Goal: Information Seeking & Learning: Learn about a topic

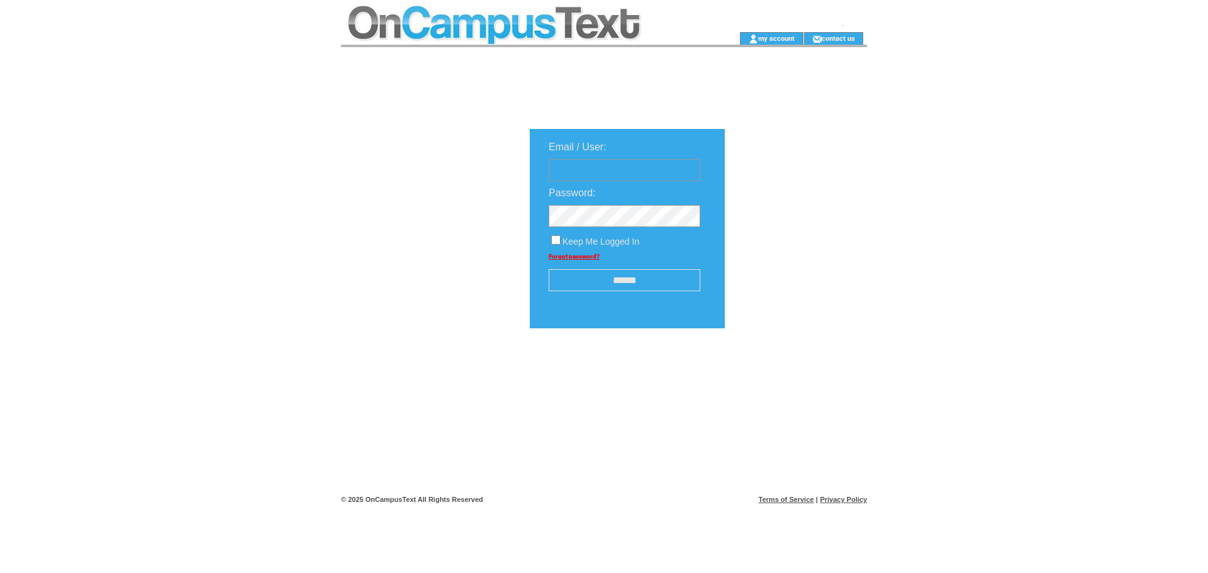
type input "**********"
click at [625, 288] on input "******" at bounding box center [625, 280] width 152 height 22
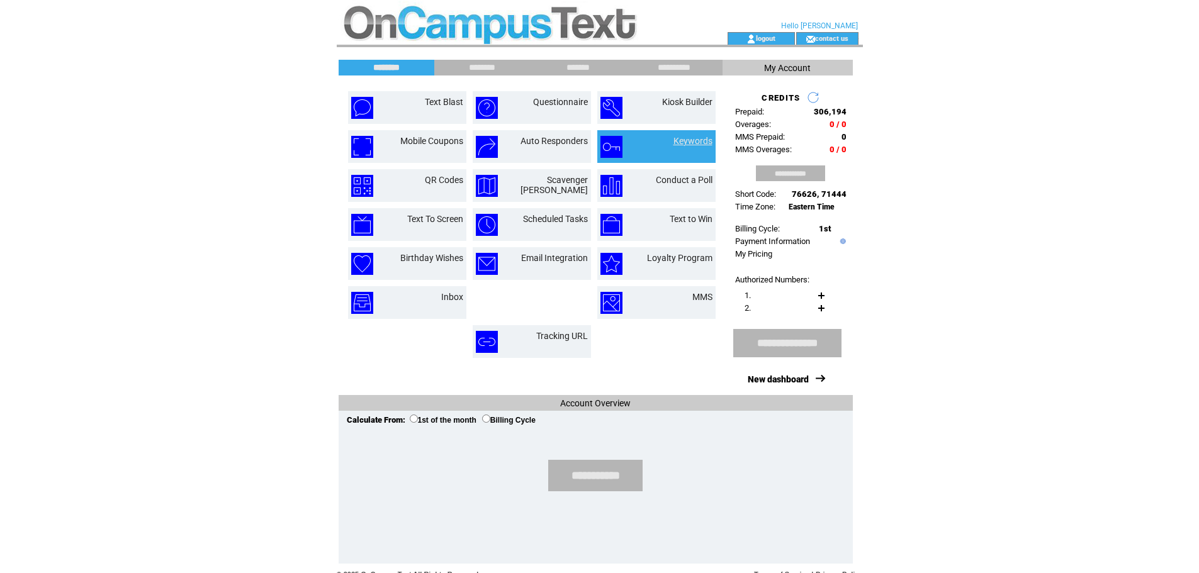
click at [695, 138] on link "Keywords" at bounding box center [692, 141] width 39 height 10
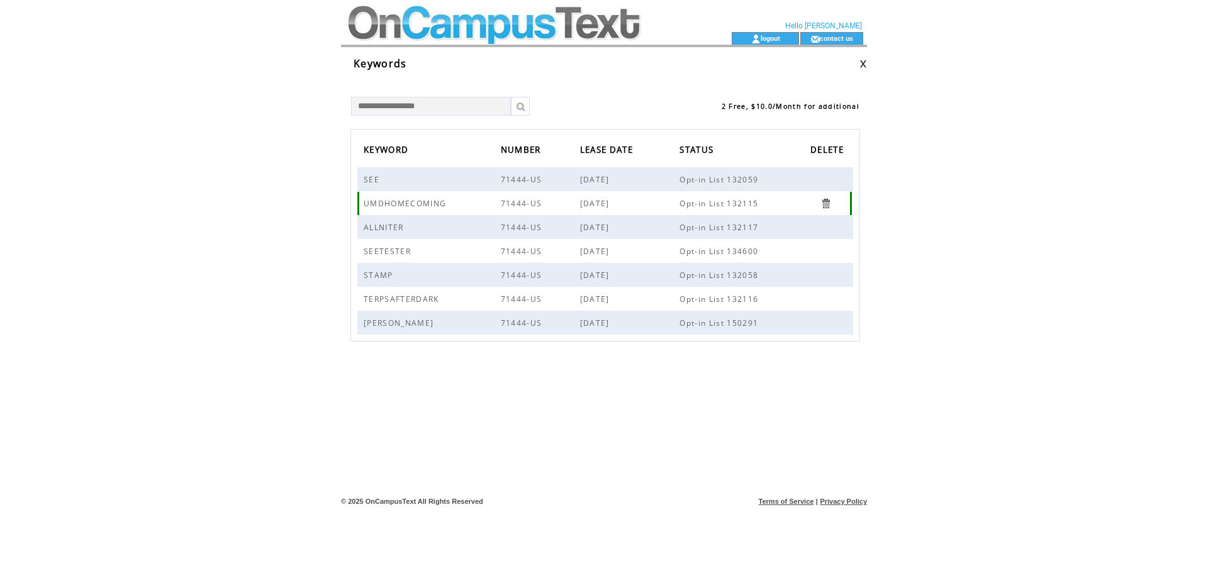
click at [404, 201] on span "UMDHOMECOMING" at bounding box center [407, 203] width 86 height 11
click at [795, 208] on td "Opt-in List 132115" at bounding box center [745, 203] width 131 height 24
click at [851, 205] on div at bounding box center [851, 203] width 2 height 23
click at [430, 323] on td "GIANCARLO" at bounding box center [432, 323] width 137 height 24
click at [429, 322] on td "GIANCARLO" at bounding box center [432, 323] width 137 height 24
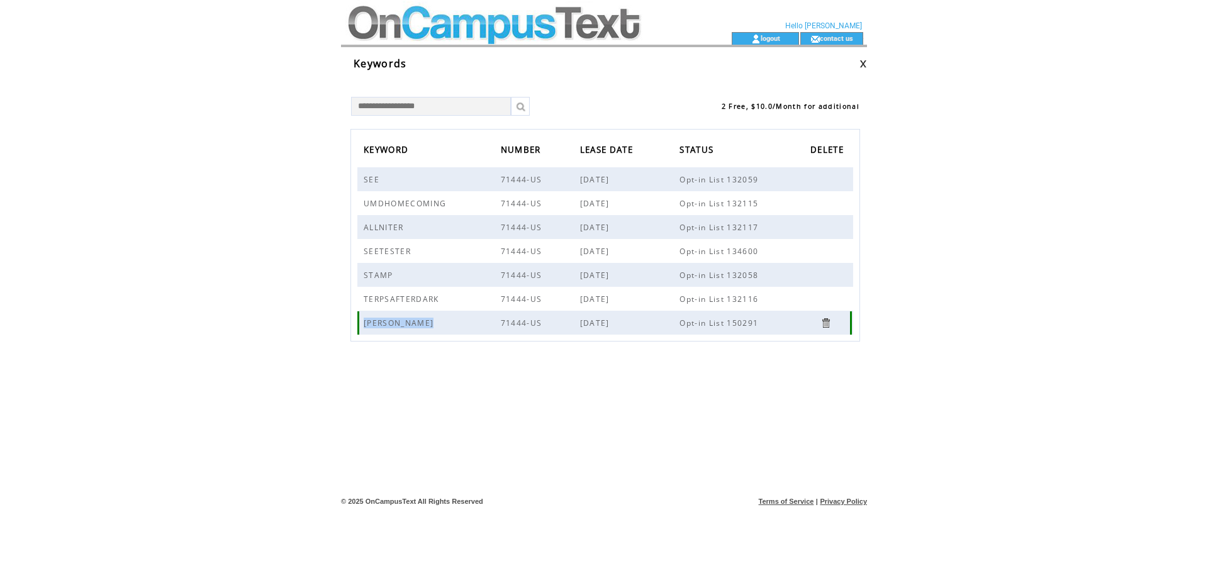
click at [429, 322] on td "GIANCARLO" at bounding box center [432, 323] width 137 height 24
click at [398, 318] on span "GIANCARLO" at bounding box center [400, 323] width 73 height 11
click at [379, 35] on td at bounding box center [513, 38] width 345 height 13
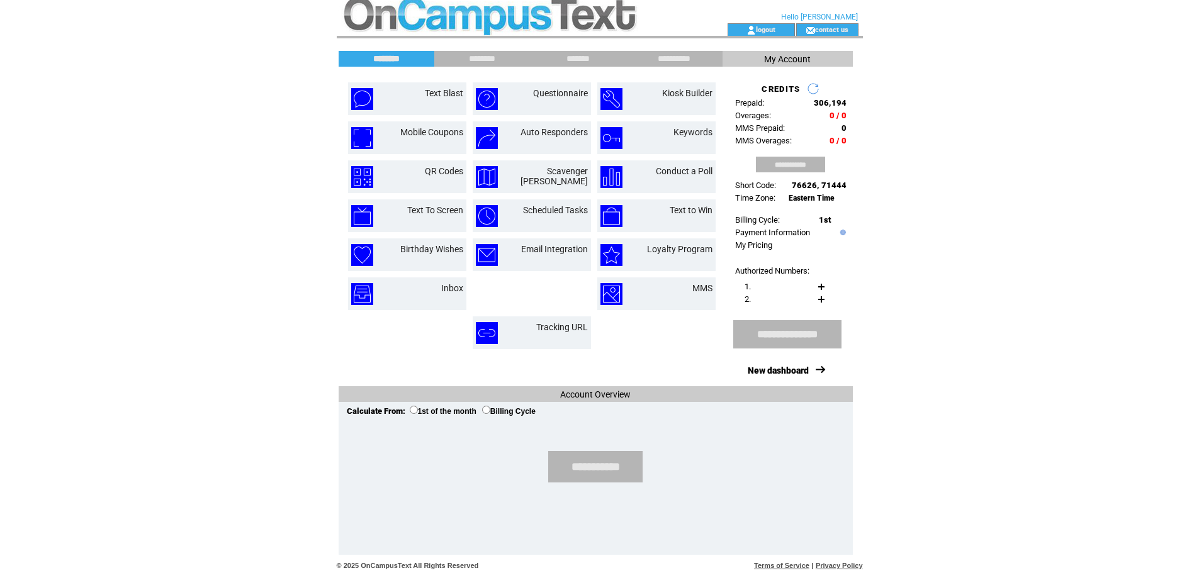
scroll to position [11, 0]
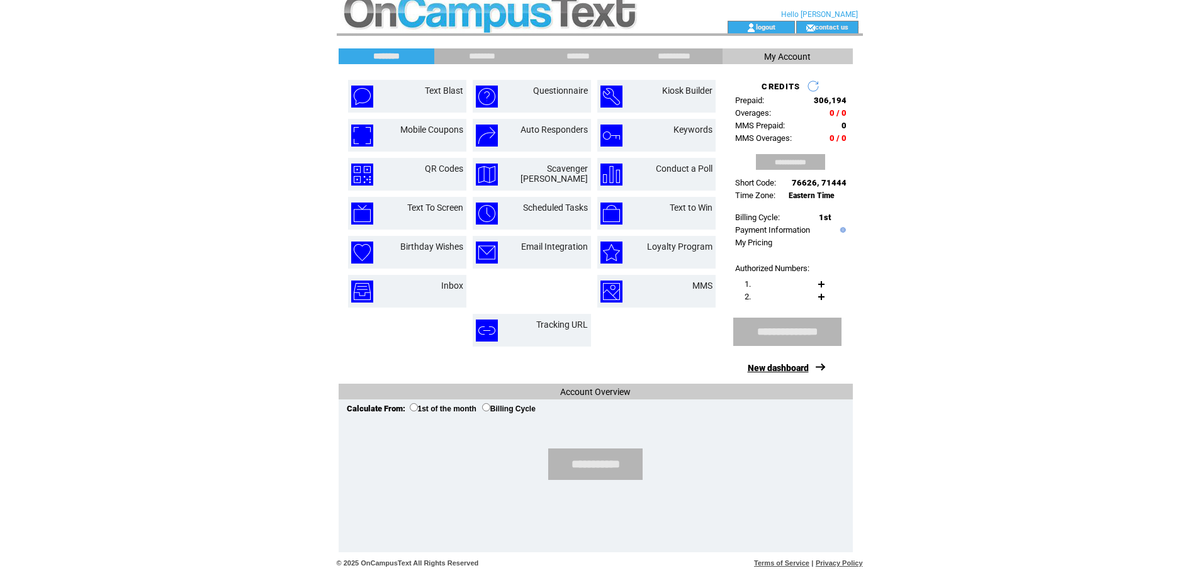
click at [795, 368] on link "New dashboard" at bounding box center [778, 368] width 61 height 10
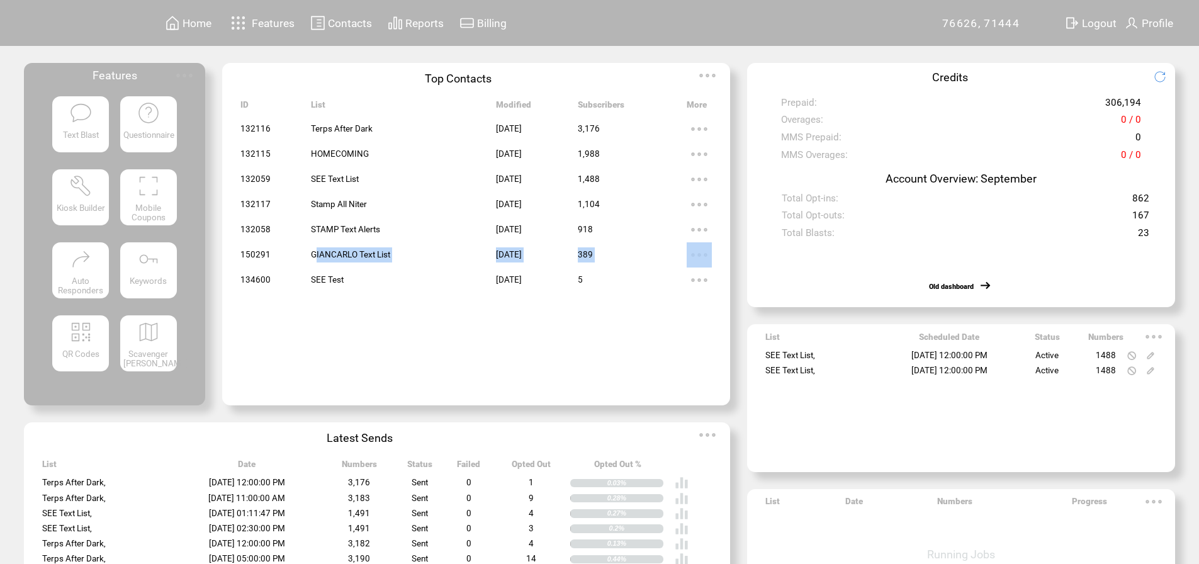
drag, startPoint x: 306, startPoint y: 259, endPoint x: 699, endPoint y: 251, distance: 393.4
click at [699, 251] on tr "150291 GIANCARLO Text List Oct 01, 2025 389" at bounding box center [475, 254] width 471 height 25
click at [699, 251] on img at bounding box center [699, 254] width 25 height 25
click at [500, 259] on span "Oct 01, 2025" at bounding box center [509, 254] width 26 height 9
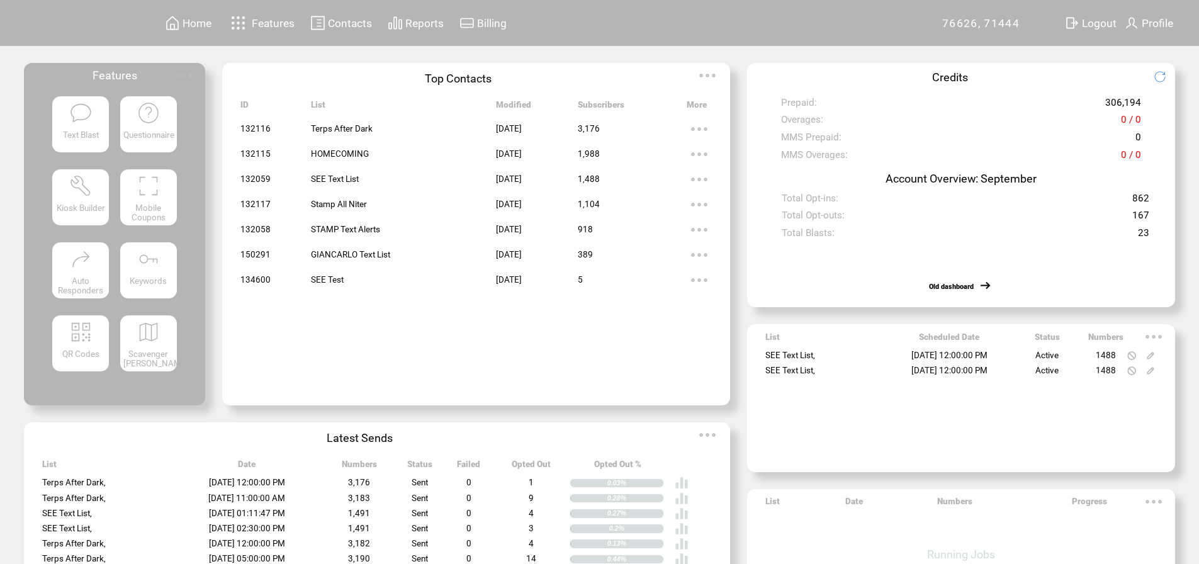
click at [200, 20] on span "Home" at bounding box center [196, 23] width 29 height 13
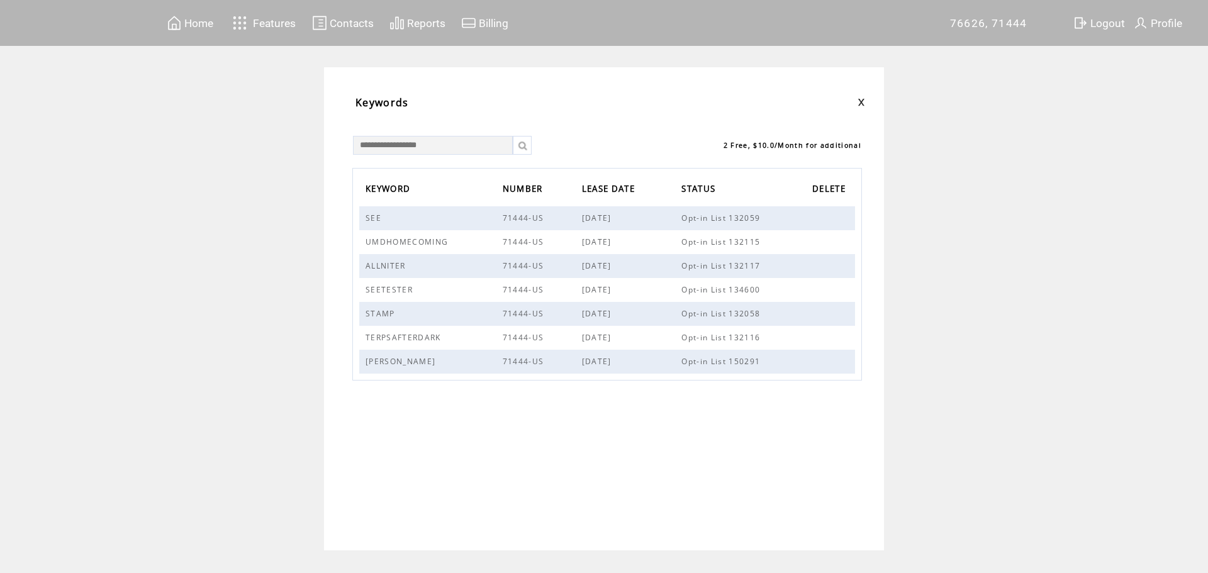
click at [200, 30] on td "Home" at bounding box center [199, 22] width 30 height 17
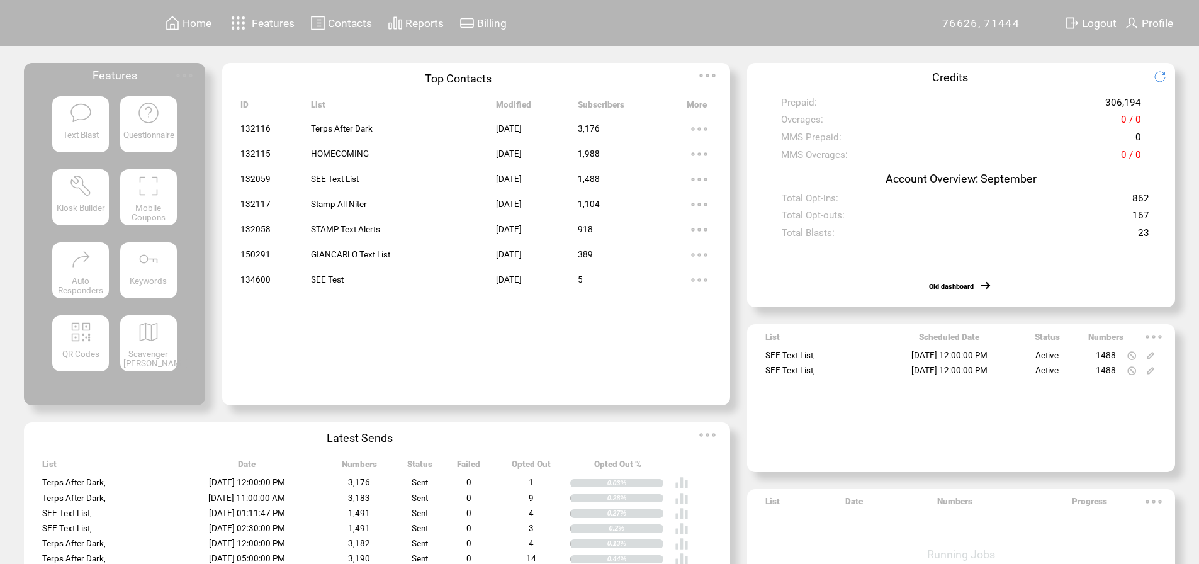
click at [973, 291] on link "Old dashboard" at bounding box center [951, 287] width 45 height 8
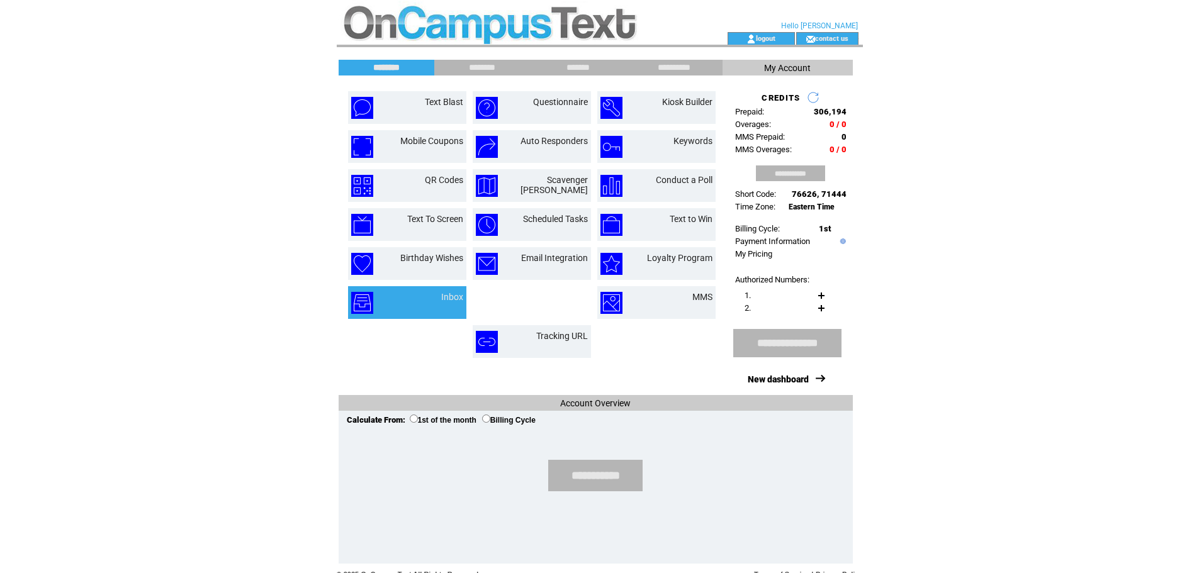
click at [381, 308] on td at bounding box center [381, 303] width 60 height 22
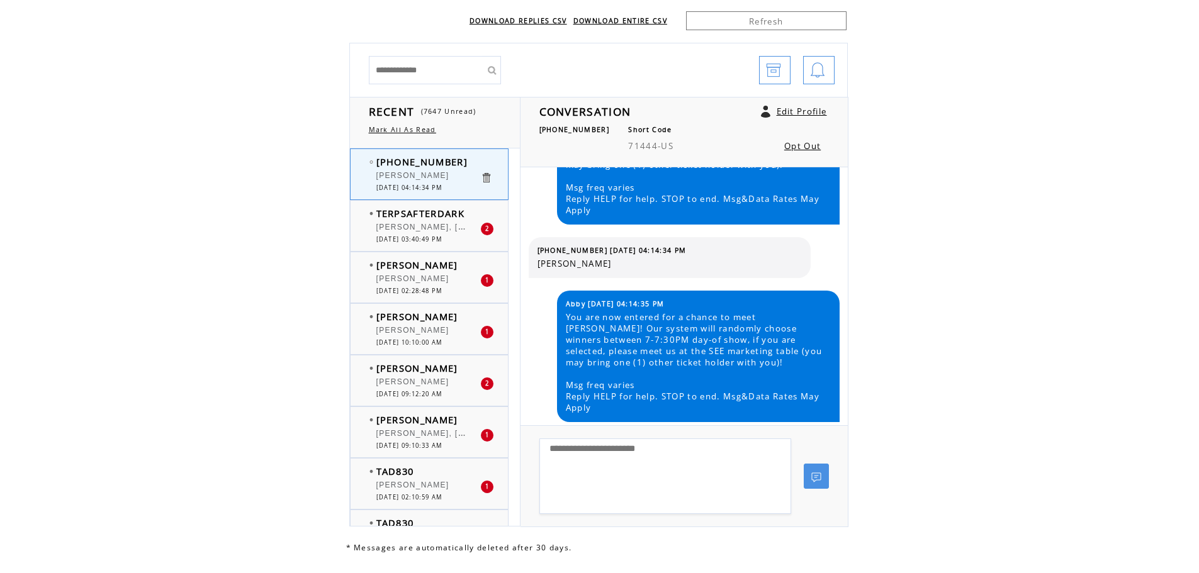
scroll to position [46, 0]
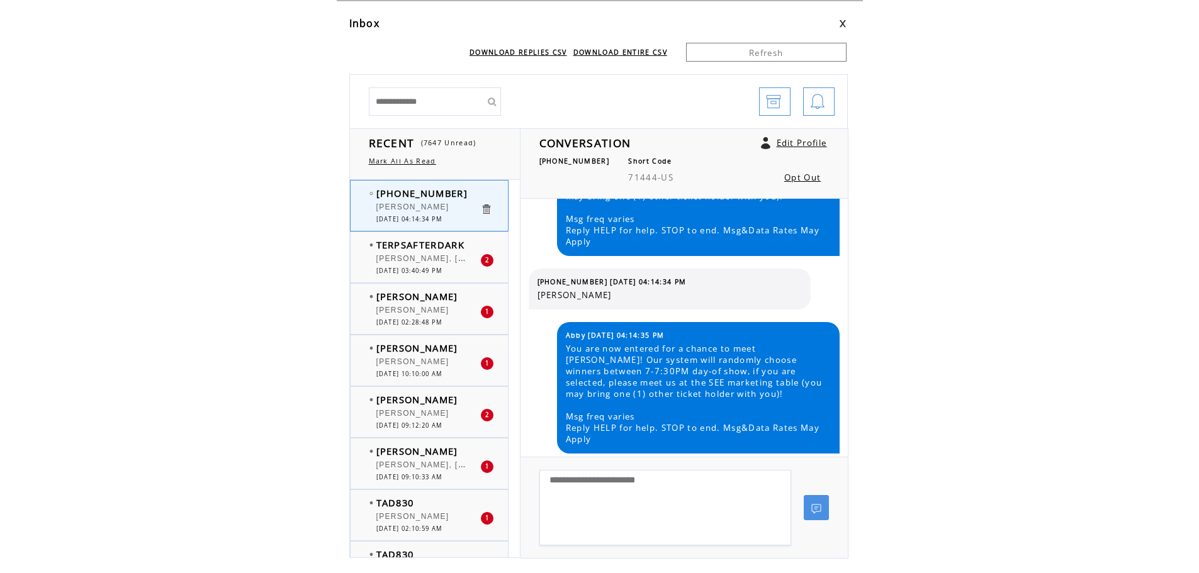
click at [405, 278] on div "TERPSAFTERDARK Jean-Boris Engelen, jengelen@terpmail.umd.edu 2 10/02/2025 03:40…" at bounding box center [442, 257] width 182 height 50
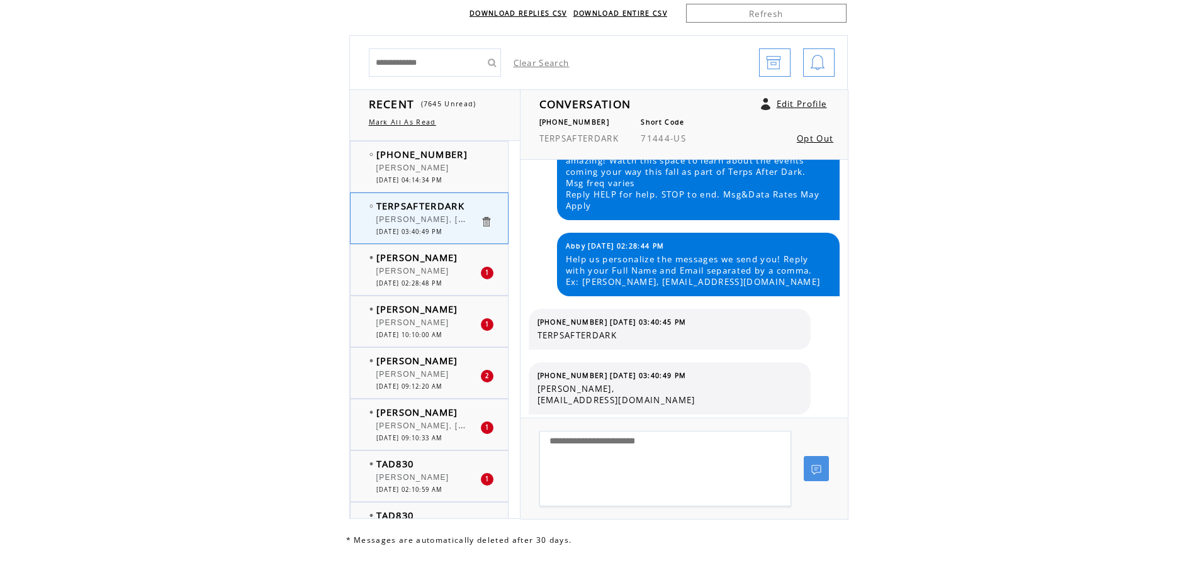
scroll to position [109, 0]
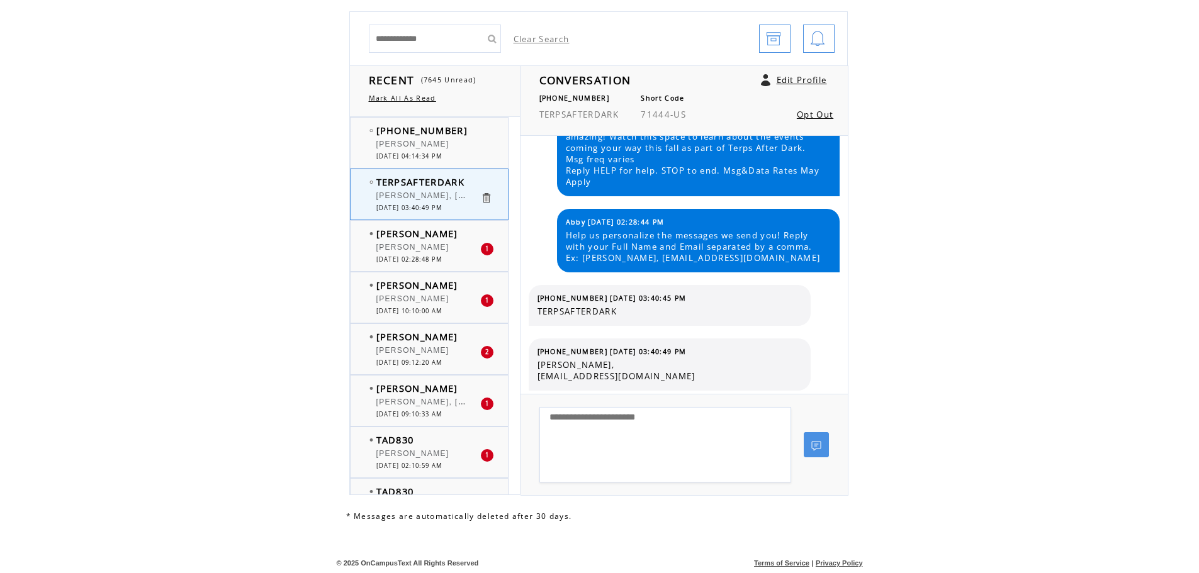
click at [407, 260] on span "[DATE] 02:28:48 PM" at bounding box center [409, 259] width 66 height 8
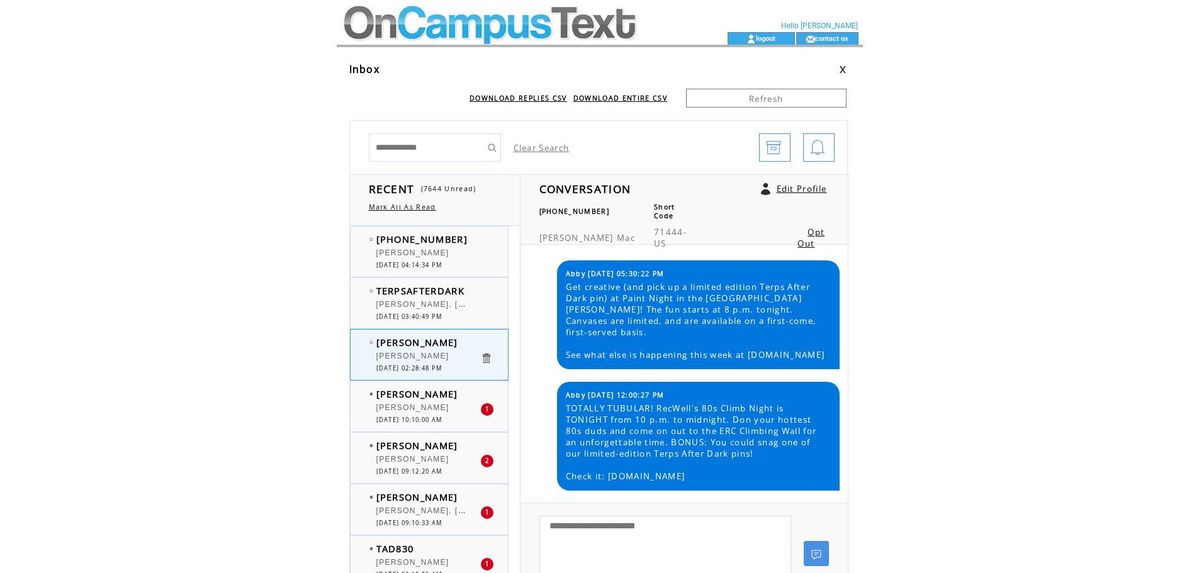
scroll to position [2084, 0]
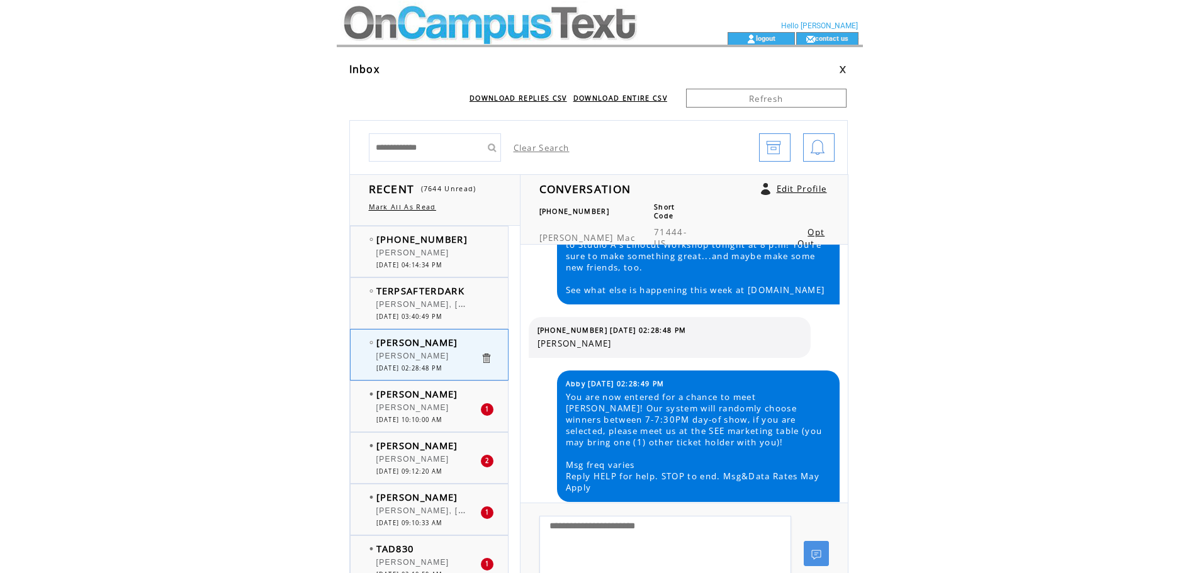
click at [430, 406] on div "[PERSON_NAME]" at bounding box center [428, 409] width 104 height 13
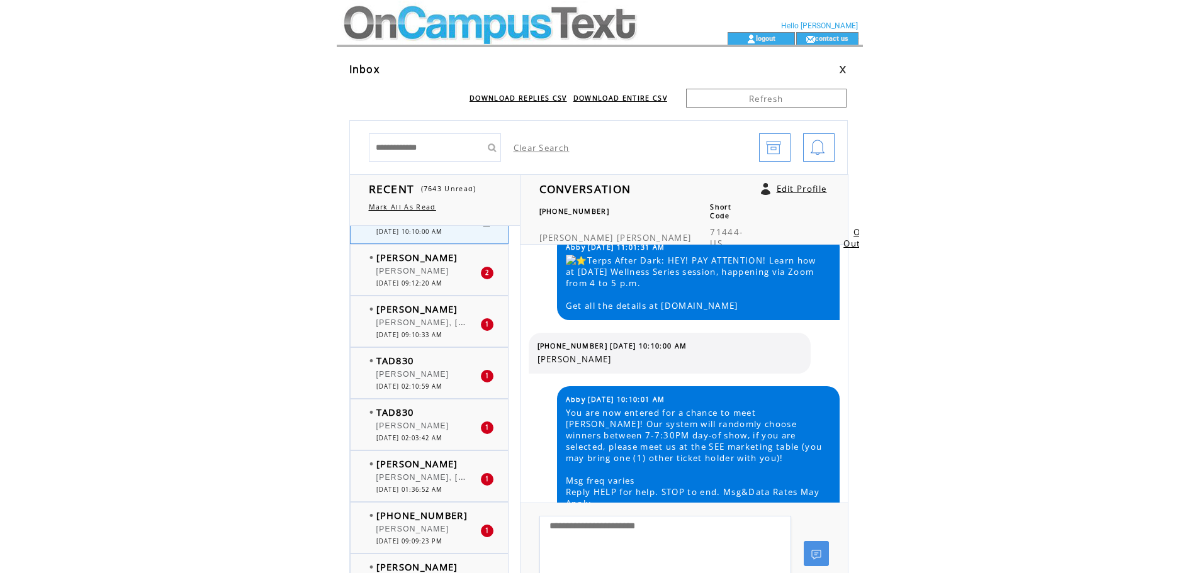
scroll to position [189, 0]
click at [442, 478] on span "[PERSON_NAME], [PERSON_NAME][EMAIL_ADDRESS][DOMAIN_NAME]" at bounding box center [527, 475] width 303 height 13
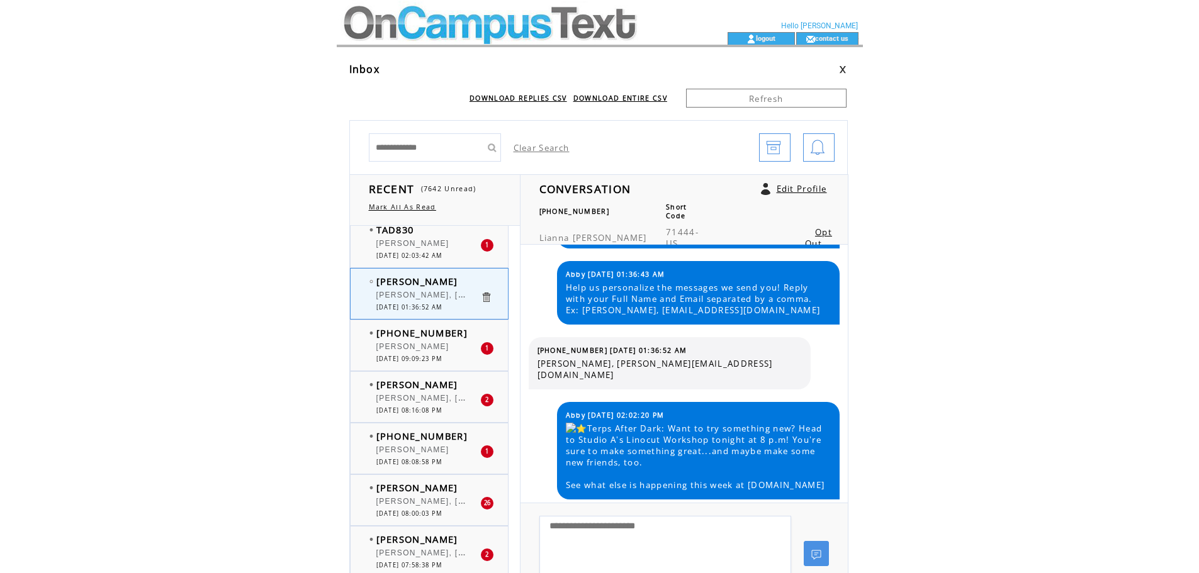
scroll to position [378, 0]
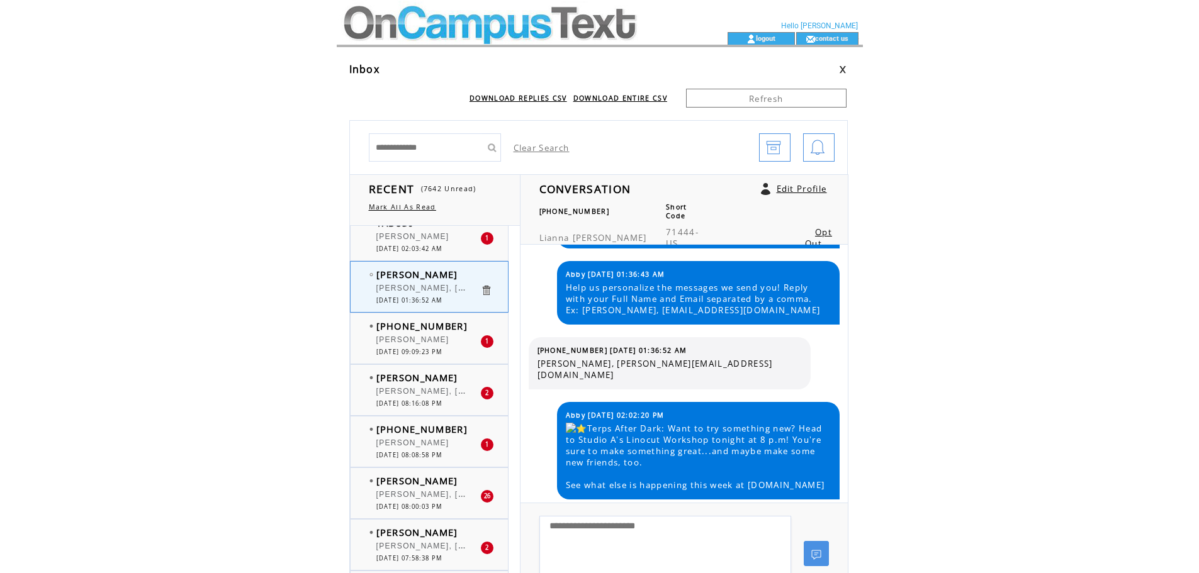
click at [437, 402] on span "[DATE] 08:16:08 PM" at bounding box center [409, 404] width 66 height 8
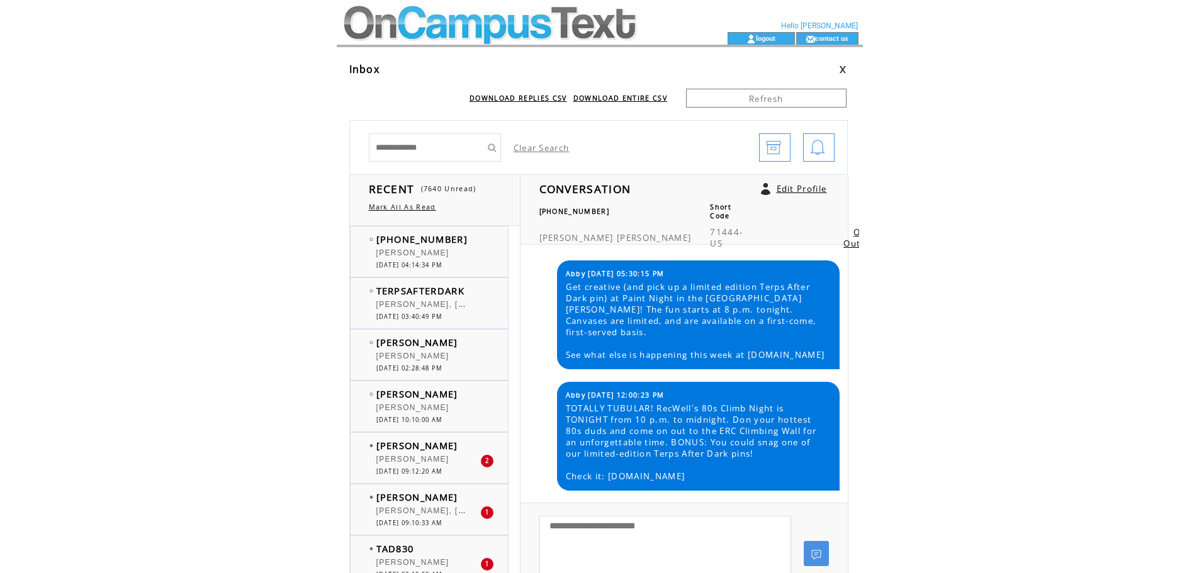
scroll to position [2213, 0]
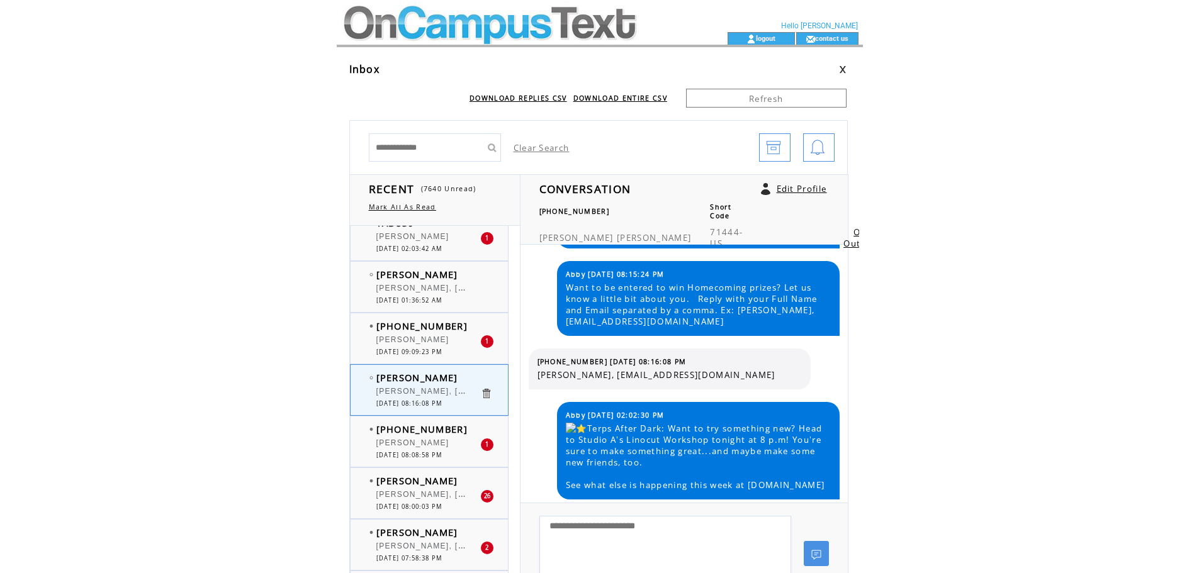
click at [423, 449] on div "[PERSON_NAME]" at bounding box center [428, 445] width 104 height 13
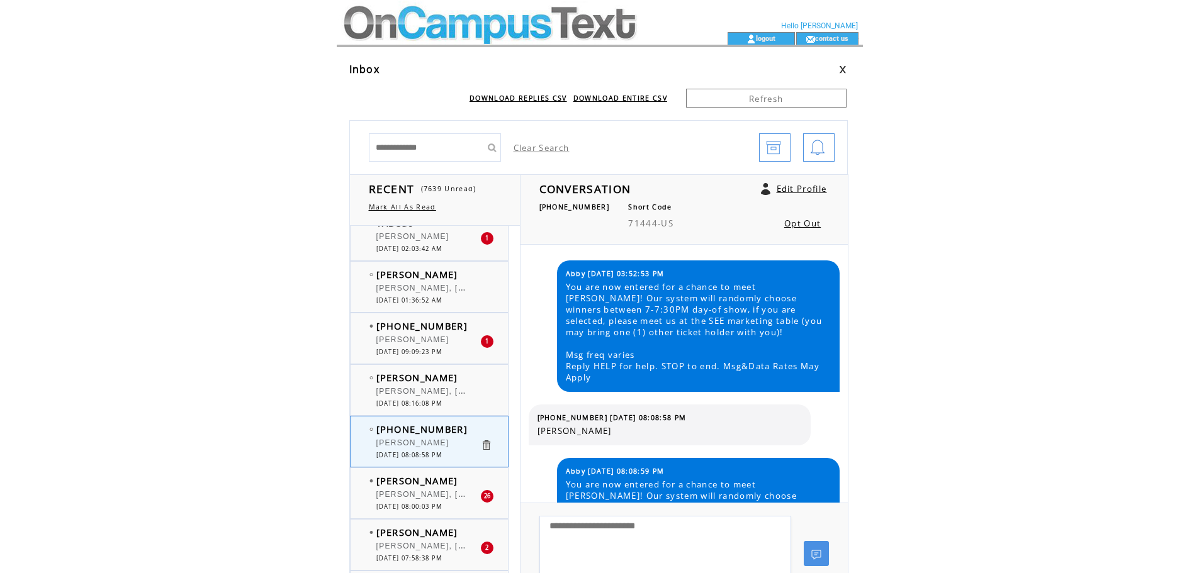
scroll to position [90, 0]
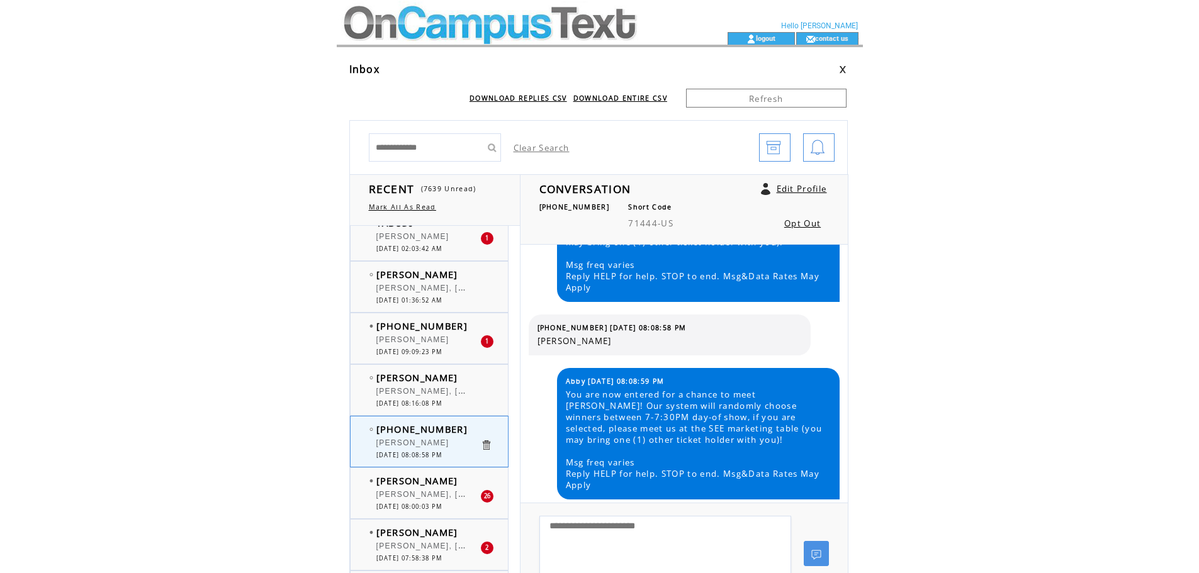
click at [425, 149] on input "text" at bounding box center [425, 147] width 113 height 28
type input "*"
type input "**"
type input "*"
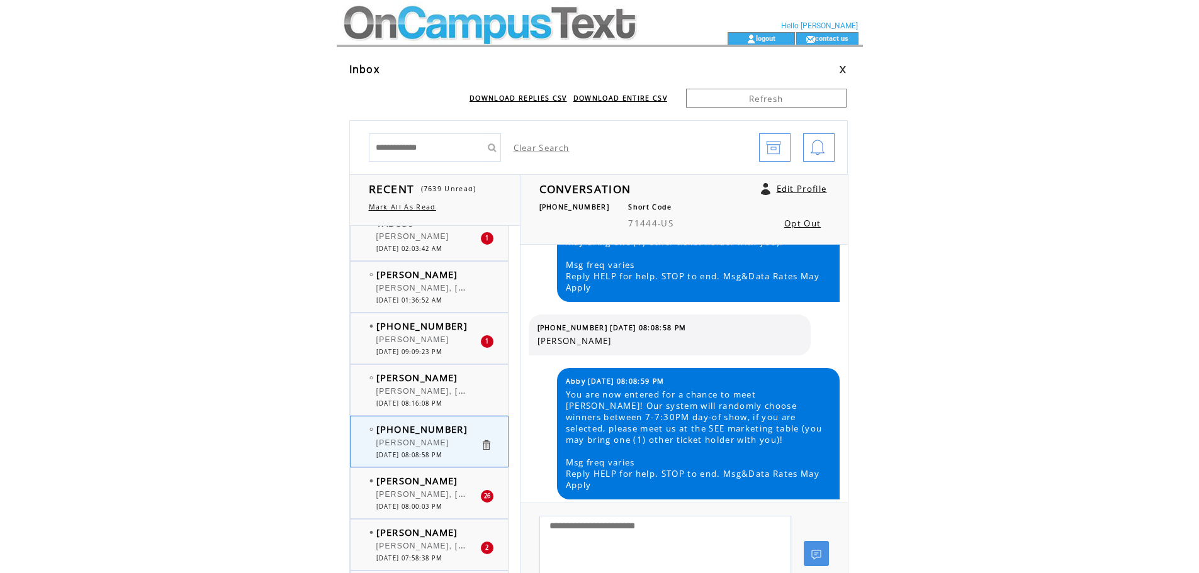
type input "*"
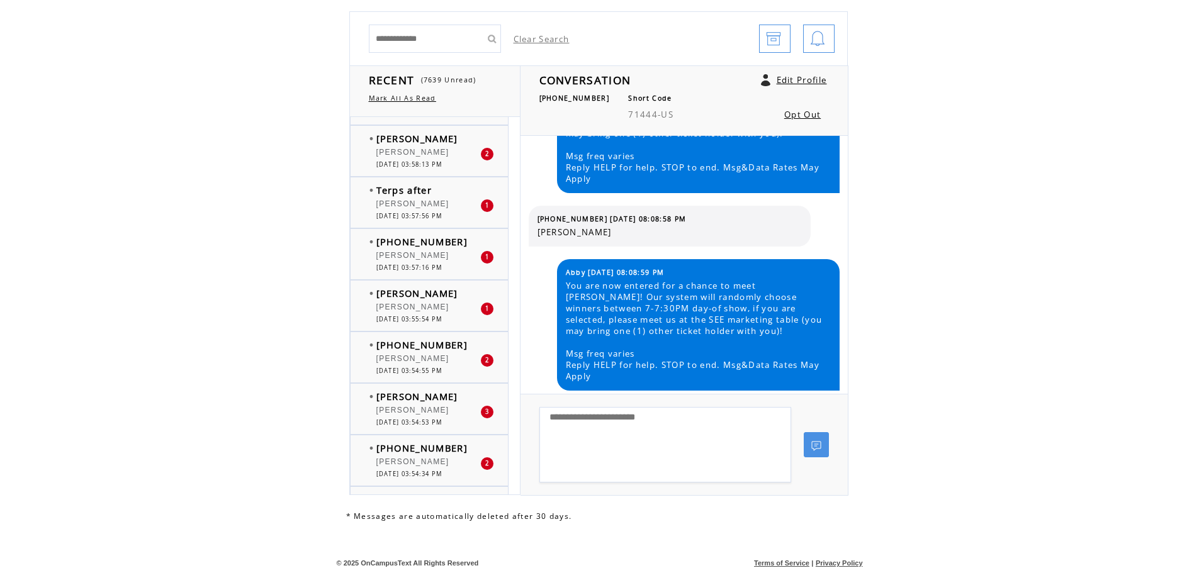
scroll to position [2265, 0]
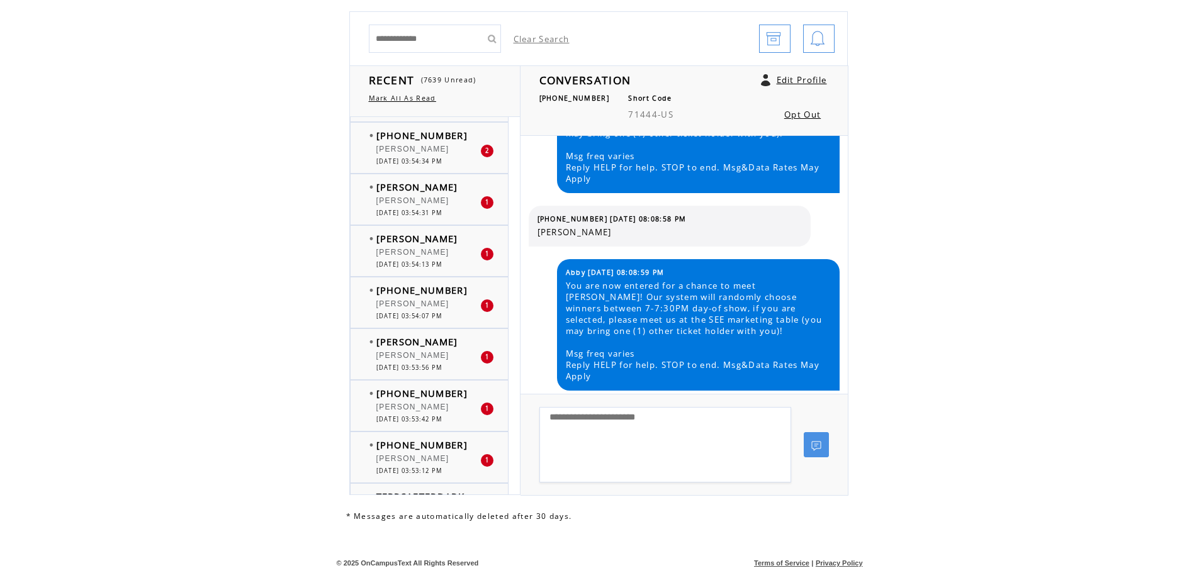
click at [421, 354] on span "[PERSON_NAME]" at bounding box center [412, 355] width 73 height 9
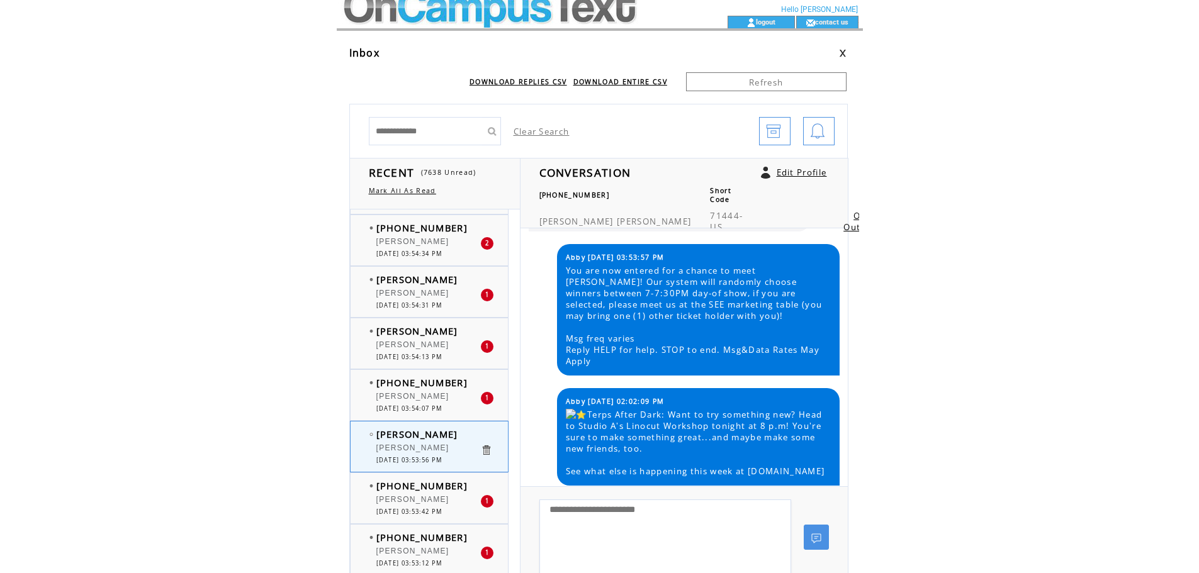
scroll to position [63, 0]
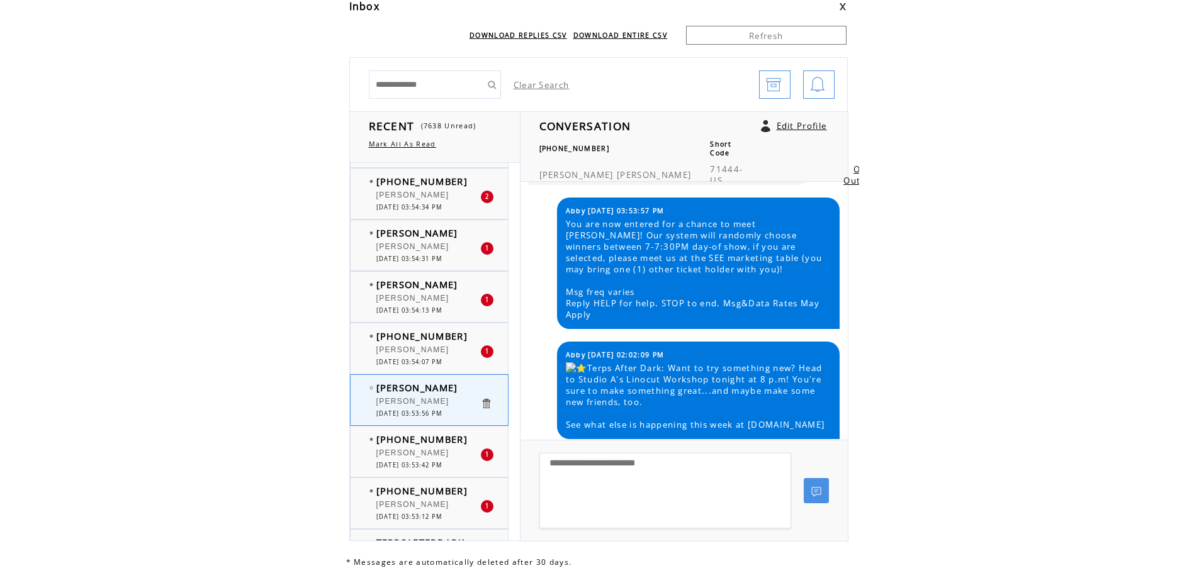
drag, startPoint x: 766, startPoint y: 255, endPoint x: 715, endPoint y: 230, distance: 56.6
click at [715, 230] on span "You are now entered for a chance to meet Giancarlo Esposito! Our system will ra…" at bounding box center [698, 269] width 264 height 102
click at [865, 274] on html "**********" at bounding box center [599, 223] width 1199 height 573
